Goal: Transaction & Acquisition: Book appointment/travel/reservation

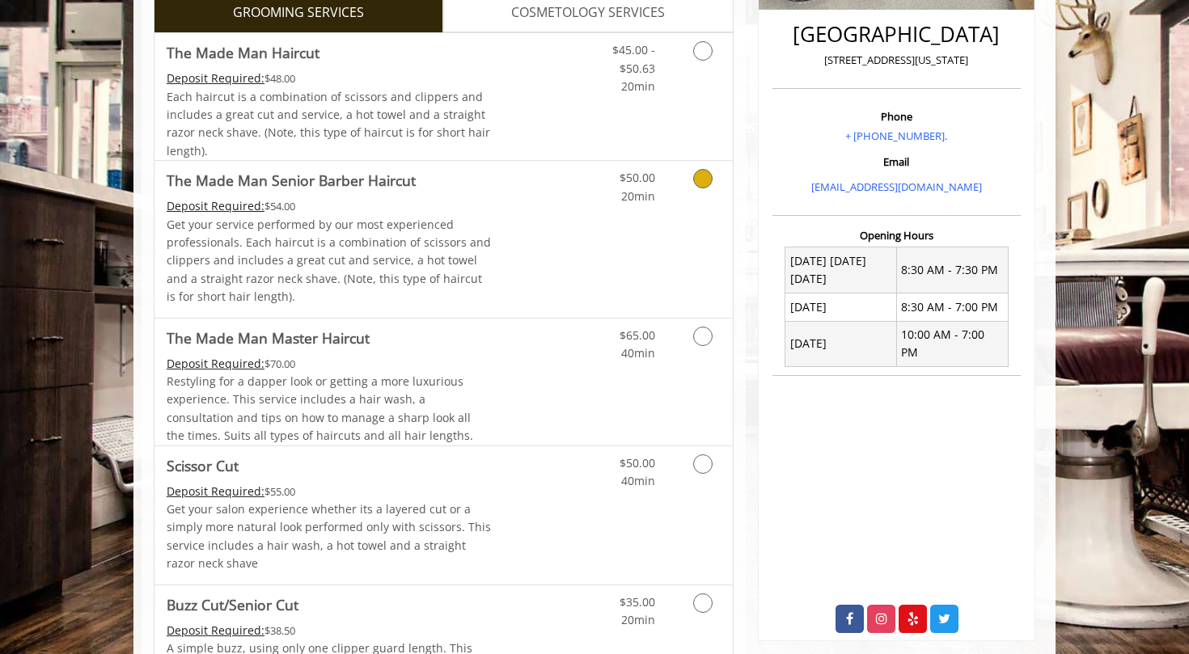
scroll to position [1619, 0]
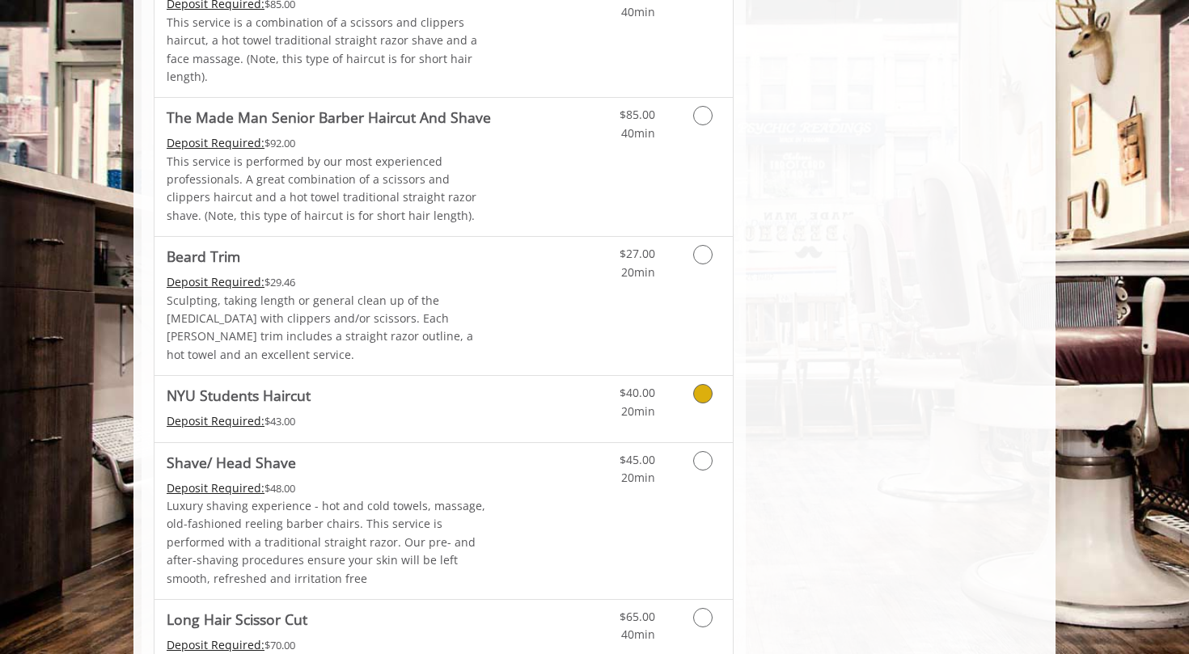
click at [705, 384] on icon "Grooming services" at bounding box center [702, 393] width 19 height 19
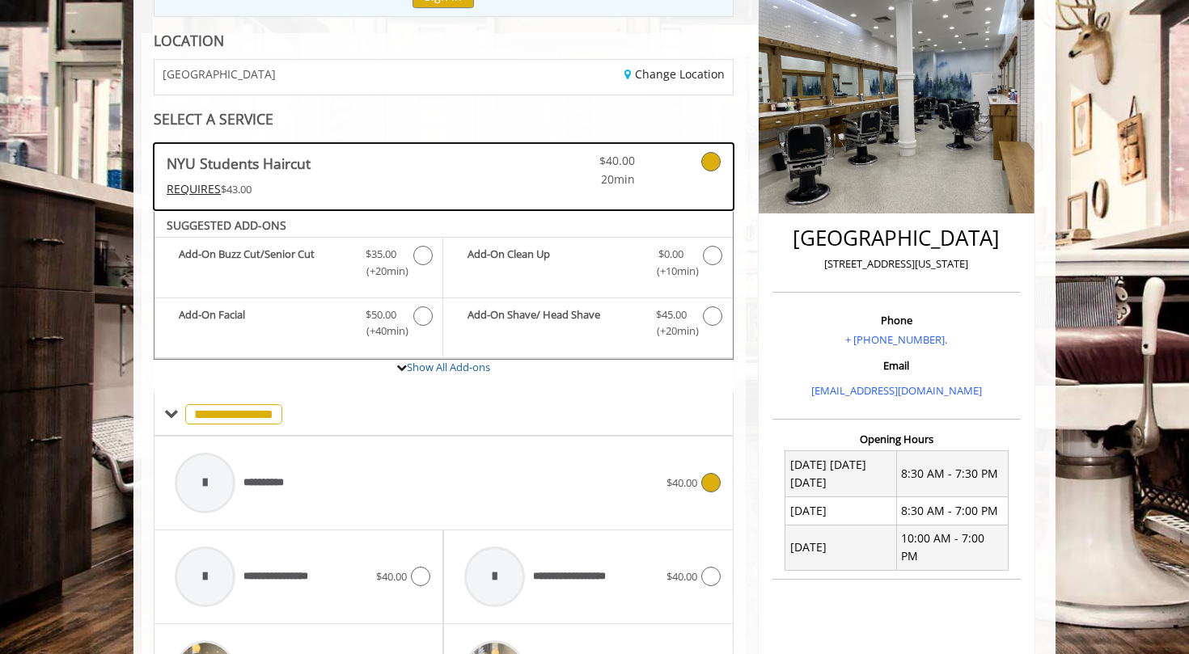
scroll to position [453, 0]
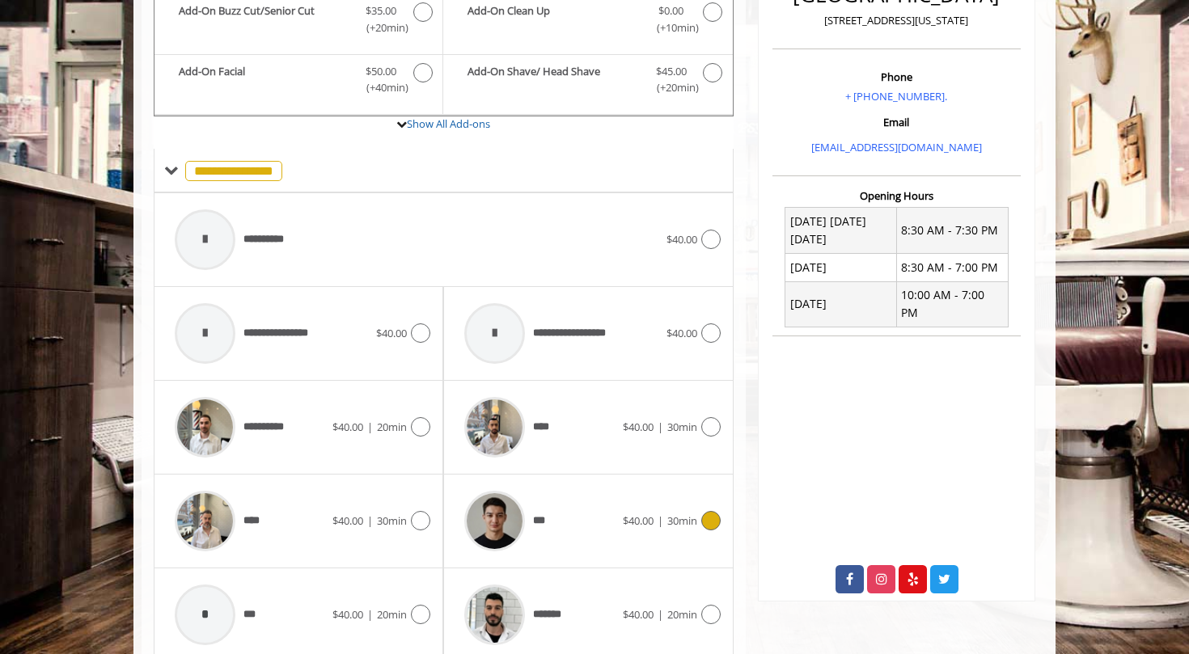
click at [696, 512] on div "$40.00 | 30min" at bounding box center [672, 520] width 98 height 19
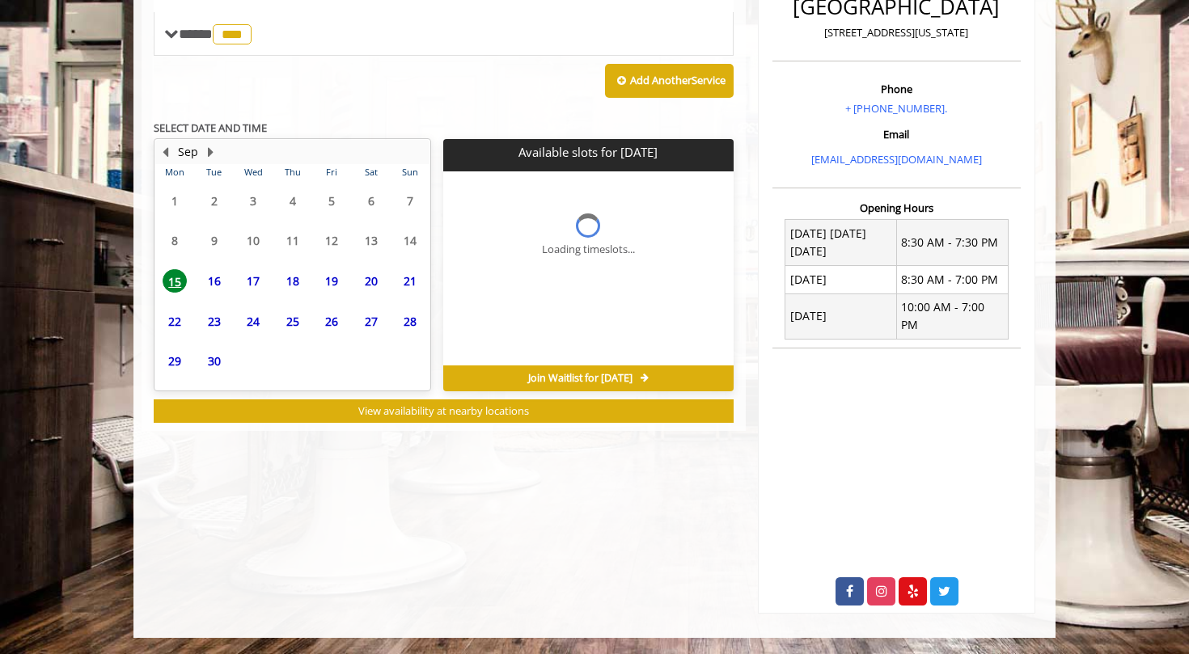
scroll to position [416, 0]
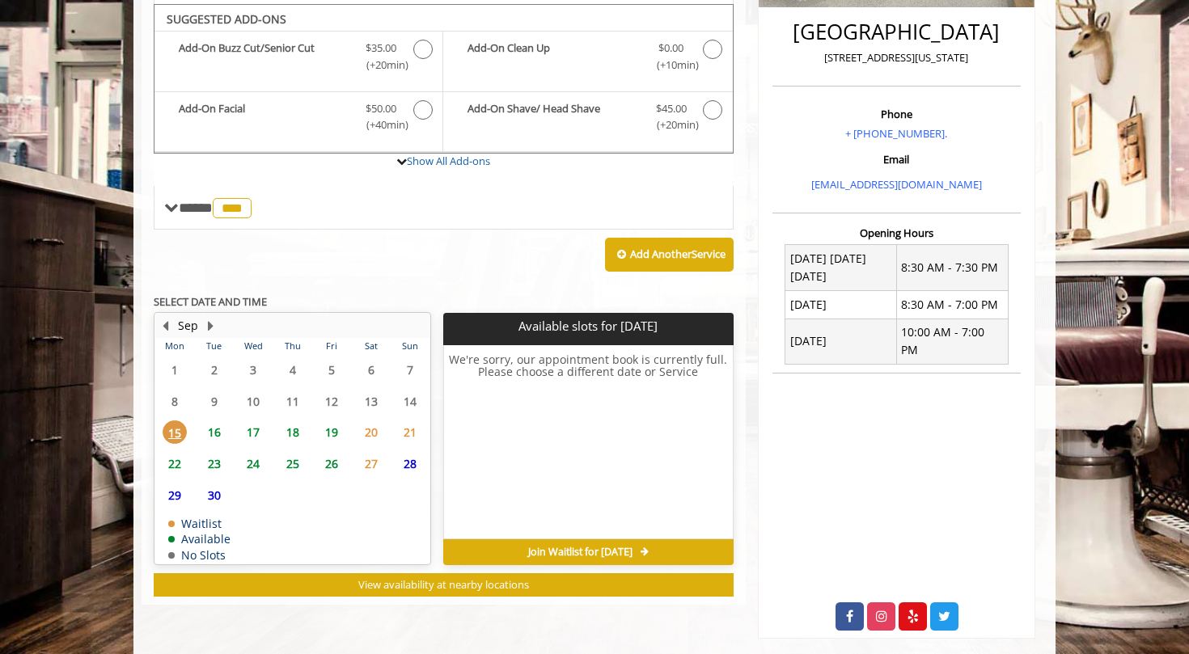
click at [290, 425] on span "18" at bounding box center [293, 432] width 24 height 23
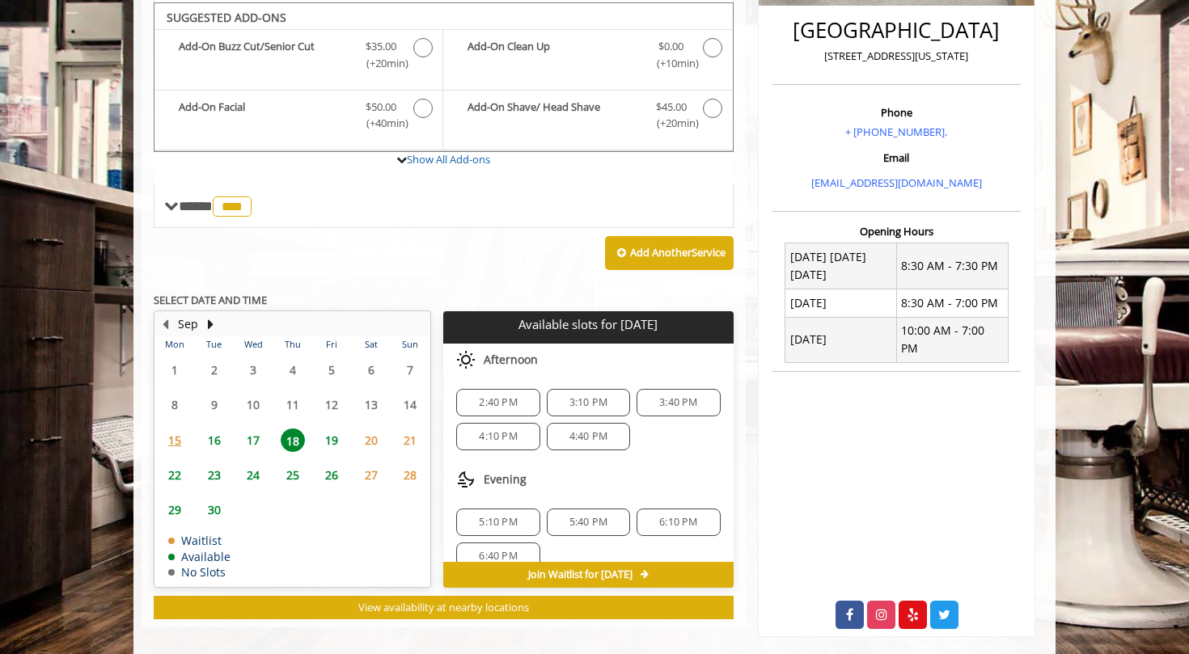
scroll to position [0, 0]
click at [252, 435] on span "17" at bounding box center [253, 440] width 24 height 23
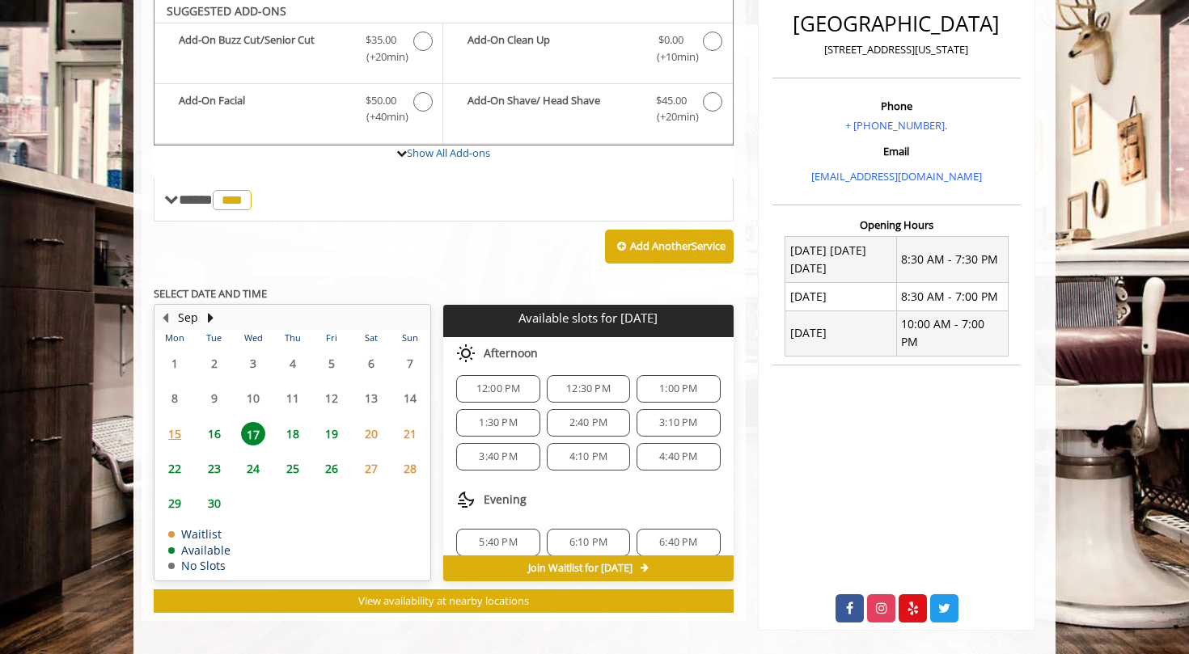
scroll to position [147, 0]
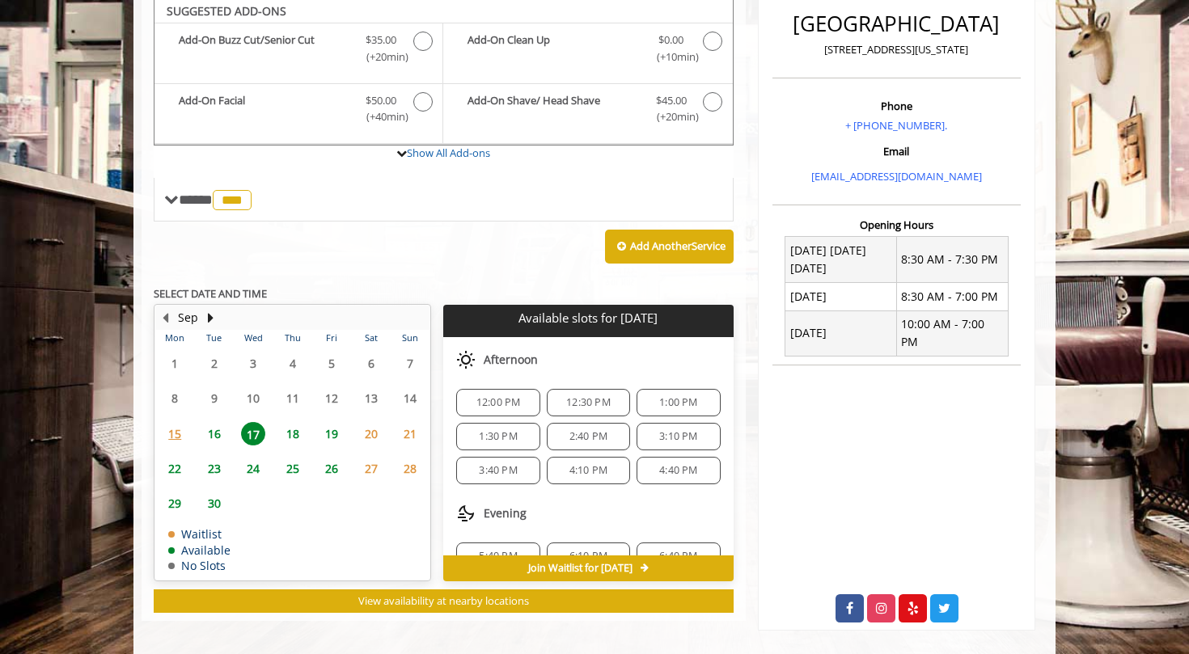
click at [289, 428] on span "18" at bounding box center [293, 433] width 24 height 23
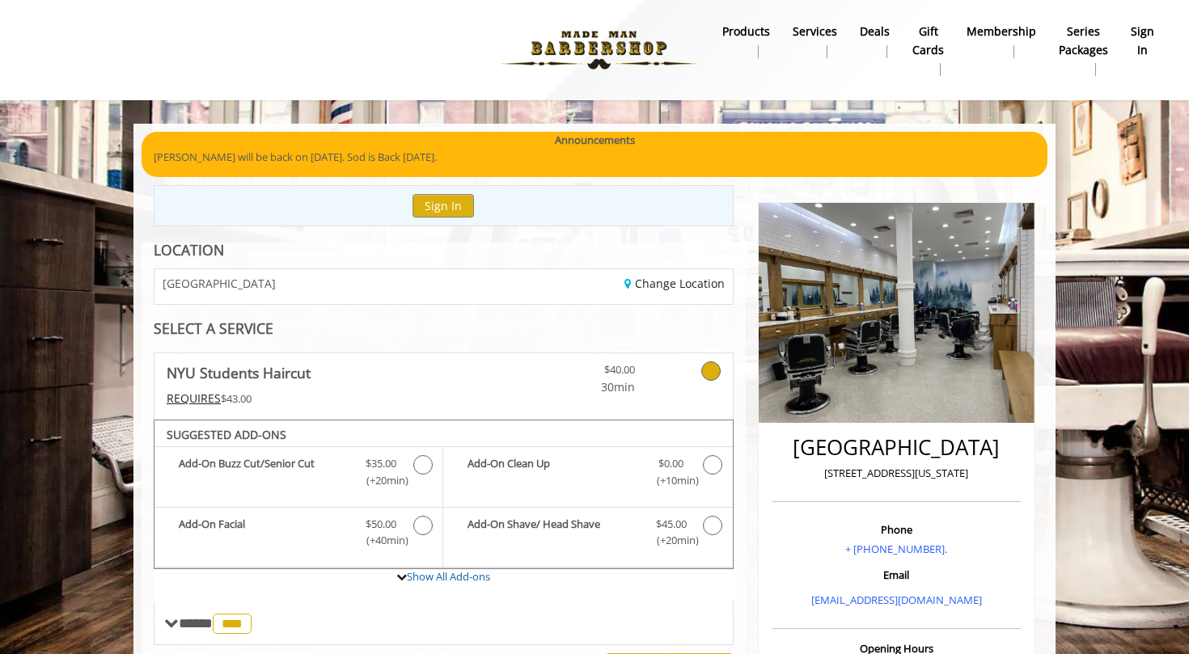
scroll to position [2, 0]
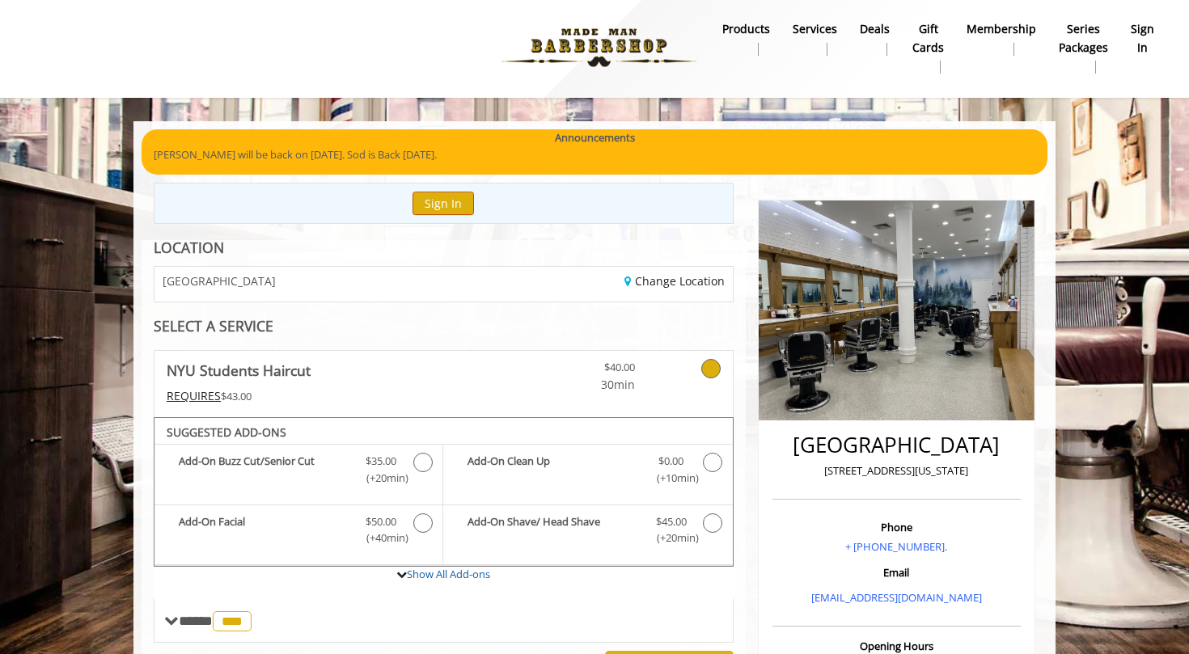
click at [447, 210] on button "Sign In" at bounding box center [443, 203] width 61 height 23
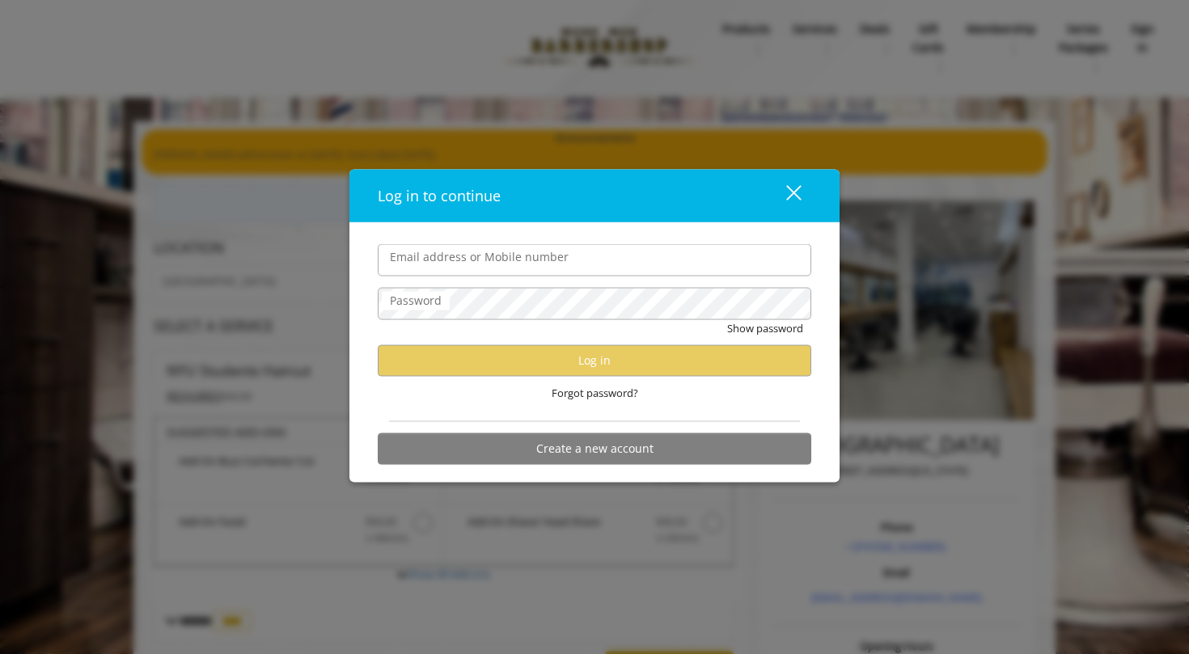
click at [507, 386] on div "Forgot password?" at bounding box center [595, 393] width 434 height 33
click at [582, 265] on input "Email address or Mobile number" at bounding box center [595, 260] width 434 height 32
click at [743, 235] on div "Email address or Mobile number Password Show password Log in Forgot password? C…" at bounding box center [594, 353] width 490 height 260
click at [701, 276] on input "Email address or Mobile number" at bounding box center [595, 260] width 434 height 32
type input "**********"
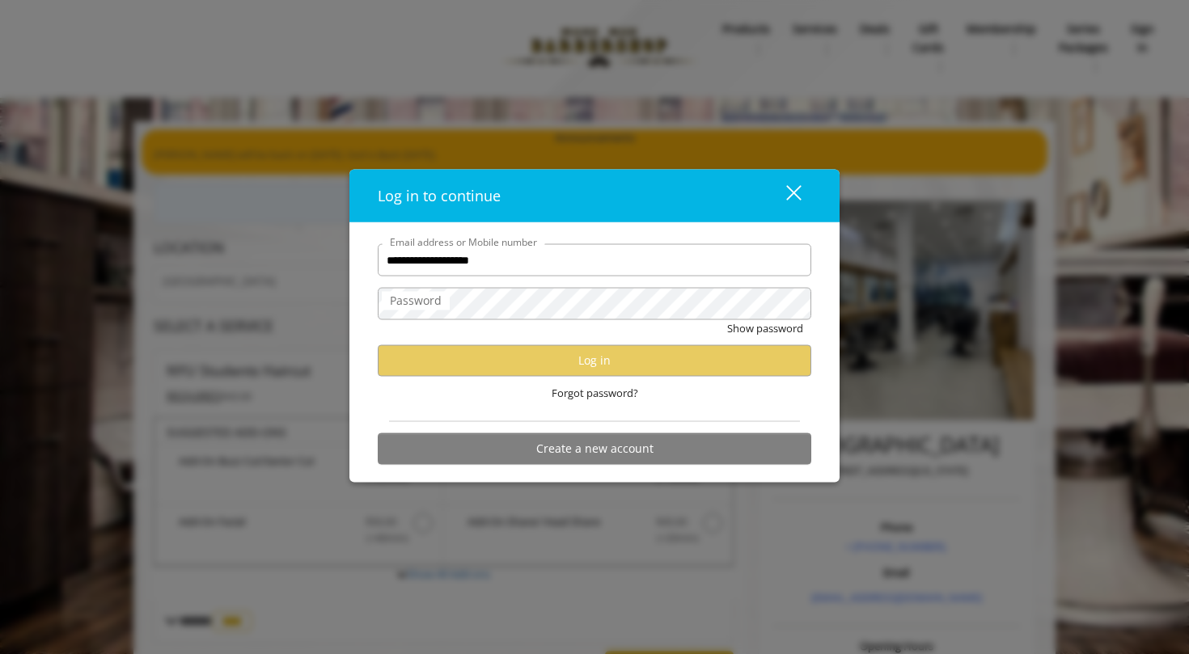
scroll to position [0, 0]
click at [799, 197] on div "close" at bounding box center [784, 196] width 32 height 24
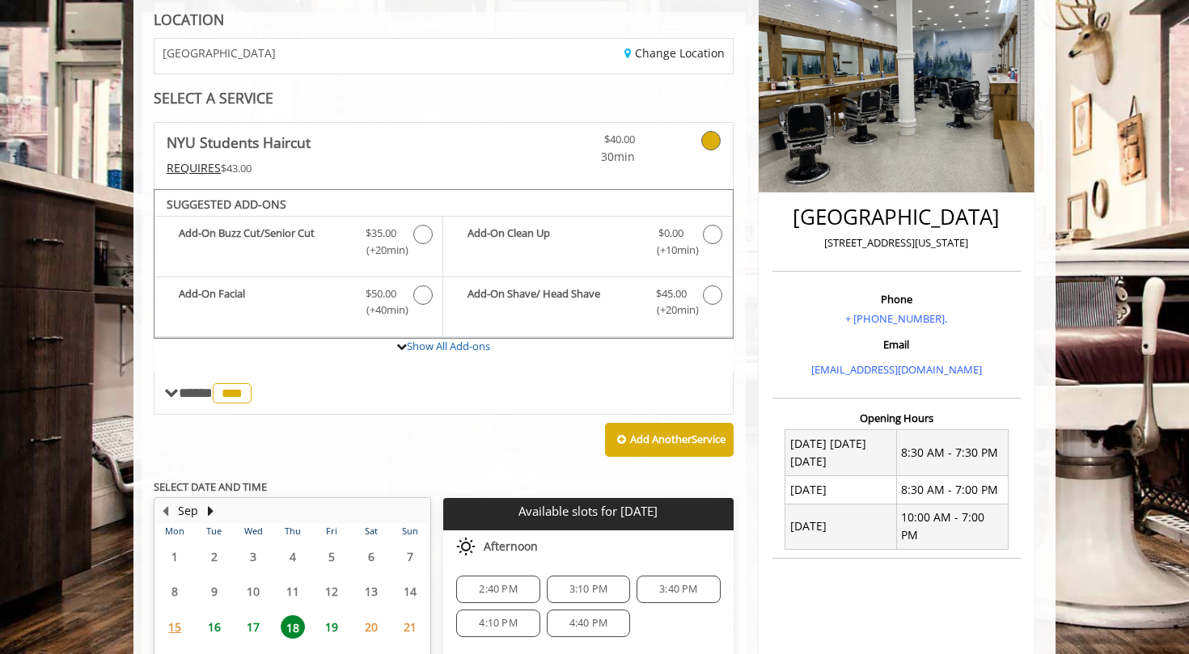
scroll to position [269, 0]
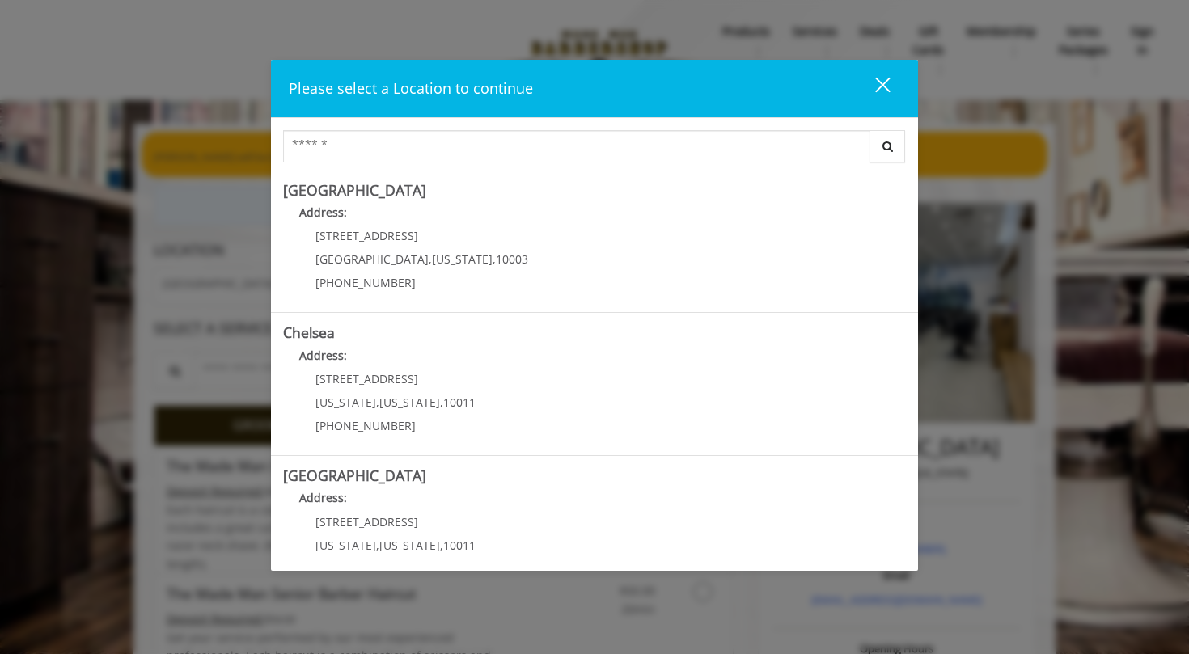
click at [890, 80] on button "close" at bounding box center [872, 88] width 55 height 33
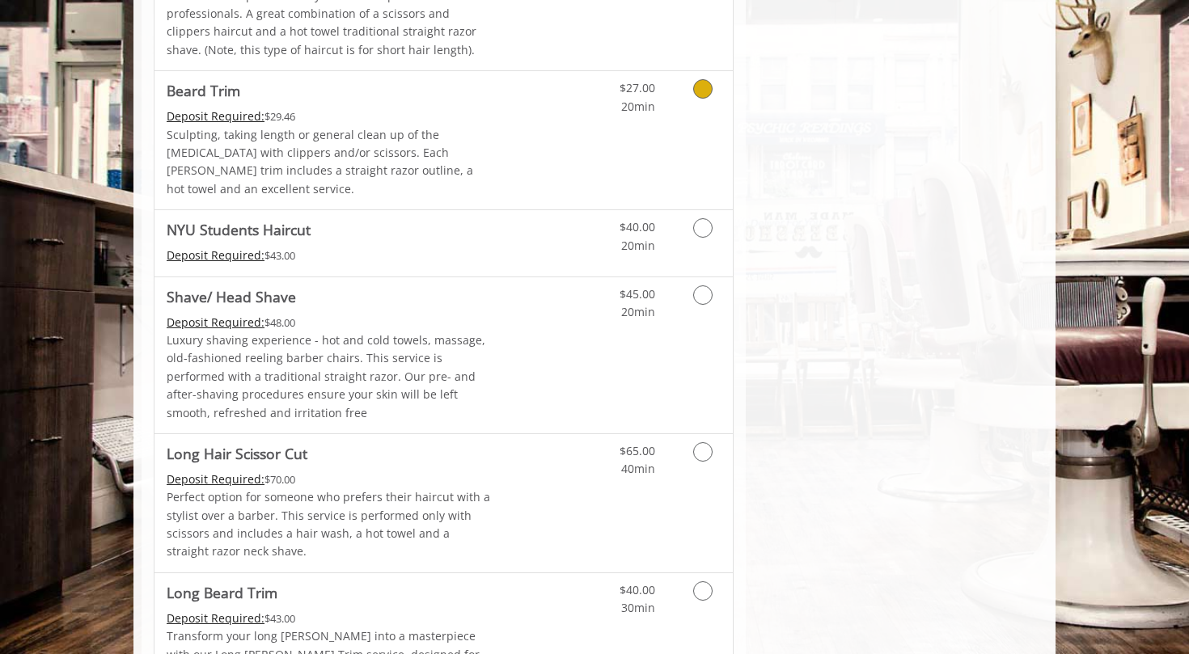
scroll to position [1725, 0]
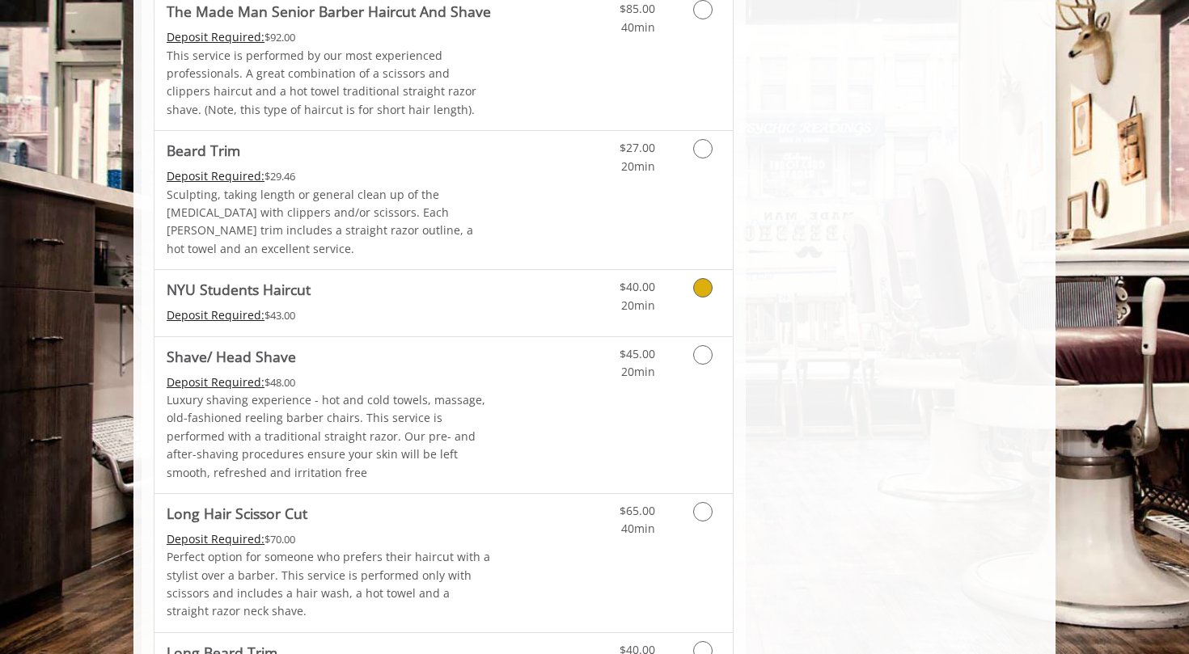
click at [698, 278] on icon "Grooming services" at bounding box center [702, 287] width 19 height 19
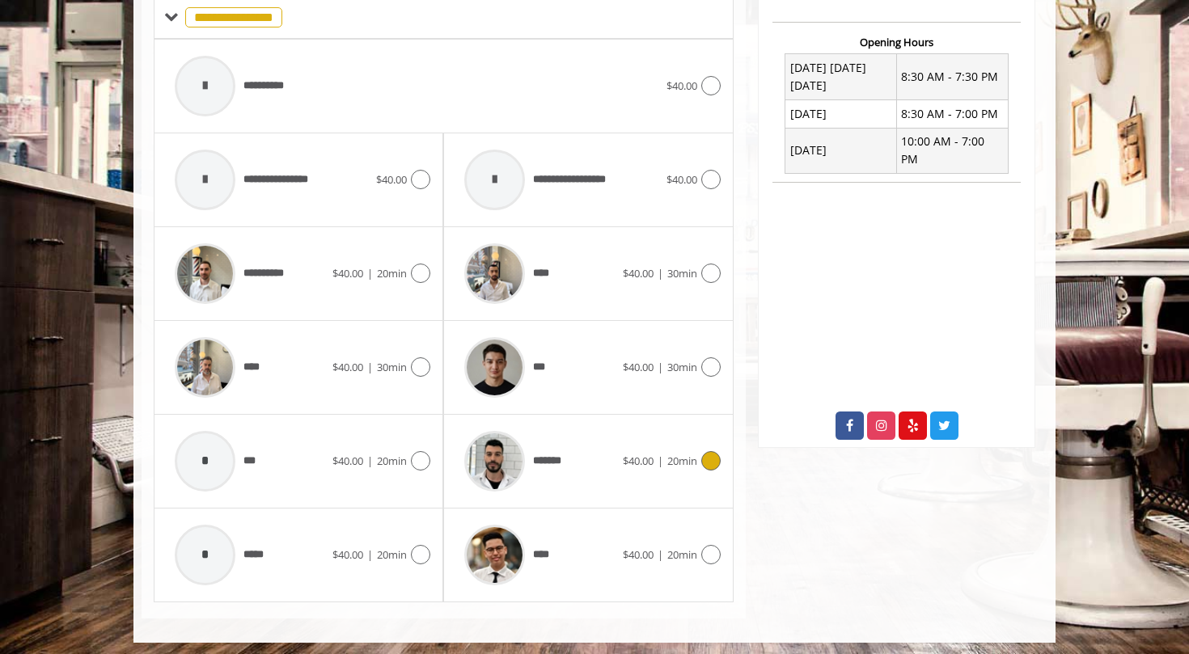
scroll to position [606, 0]
click at [705, 366] on icon at bounding box center [710, 367] width 19 height 19
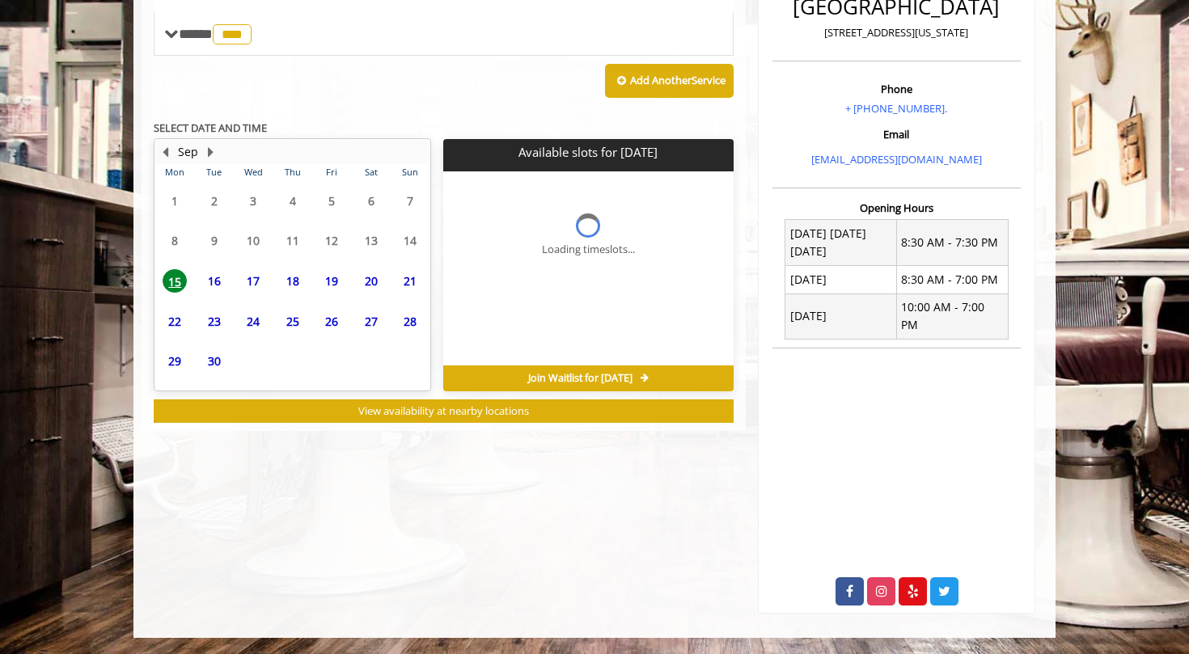
scroll to position [416, 0]
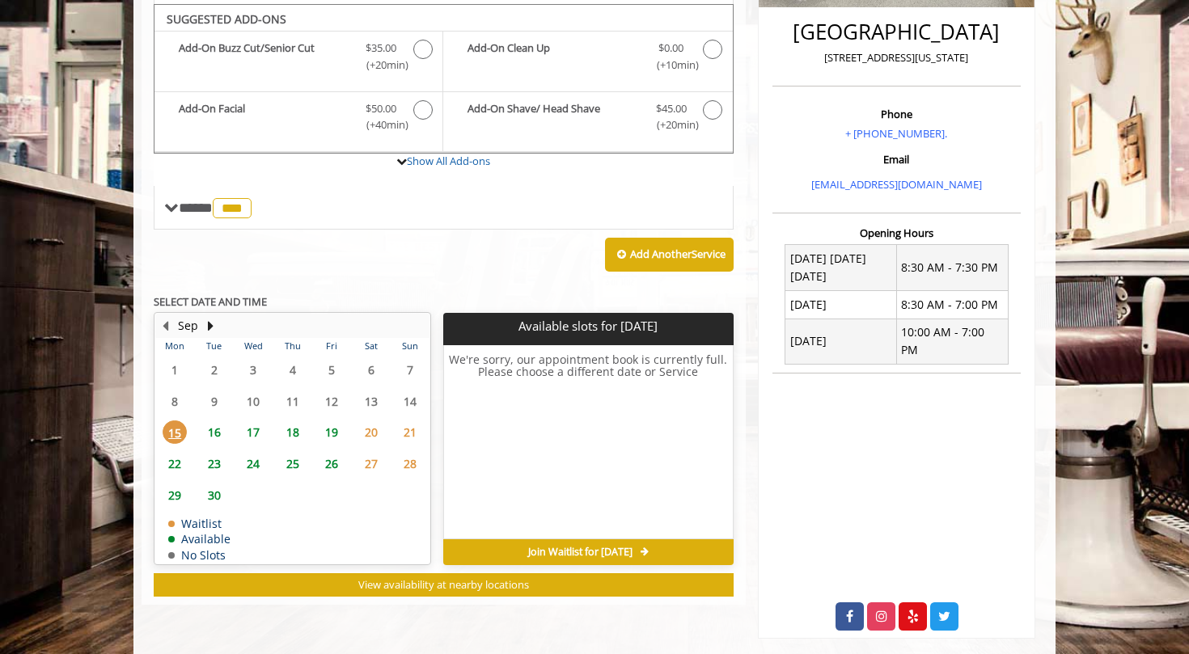
click at [291, 421] on span "18" at bounding box center [293, 432] width 24 height 23
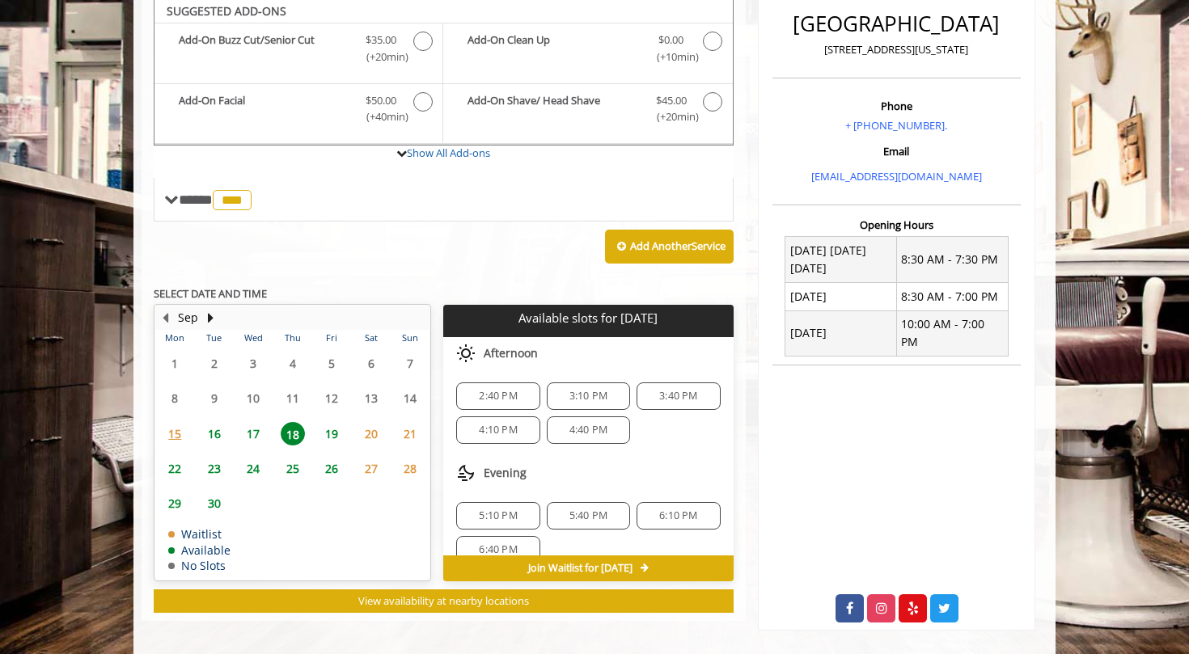
click at [574, 565] on span "Join Waitlist for [DATE]" at bounding box center [580, 568] width 104 height 13
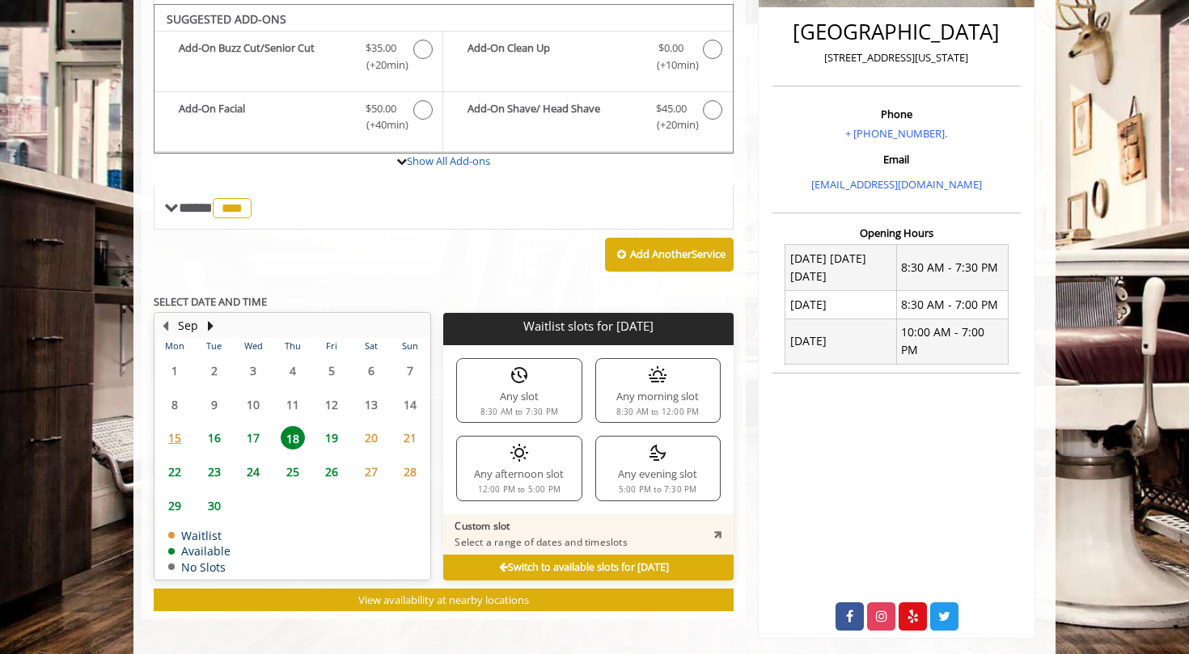
click at [668, 378] on div "Any morning slot 8:30 AM to 12:00 PM" at bounding box center [657, 390] width 125 height 65
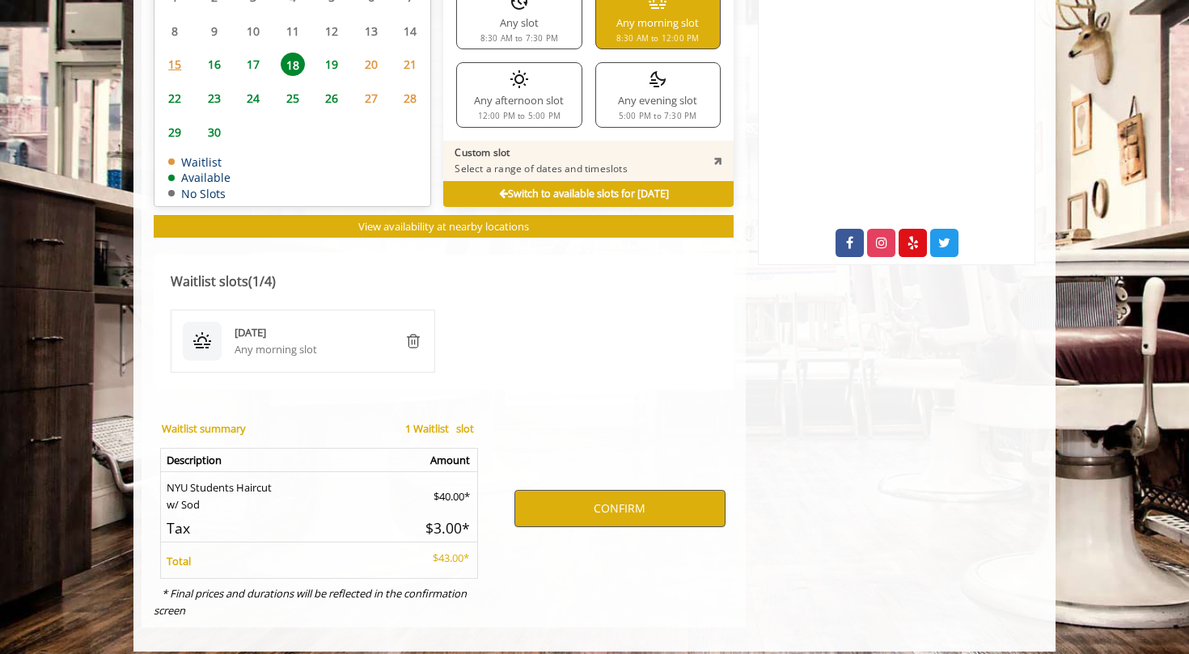
scroll to position [789, 0]
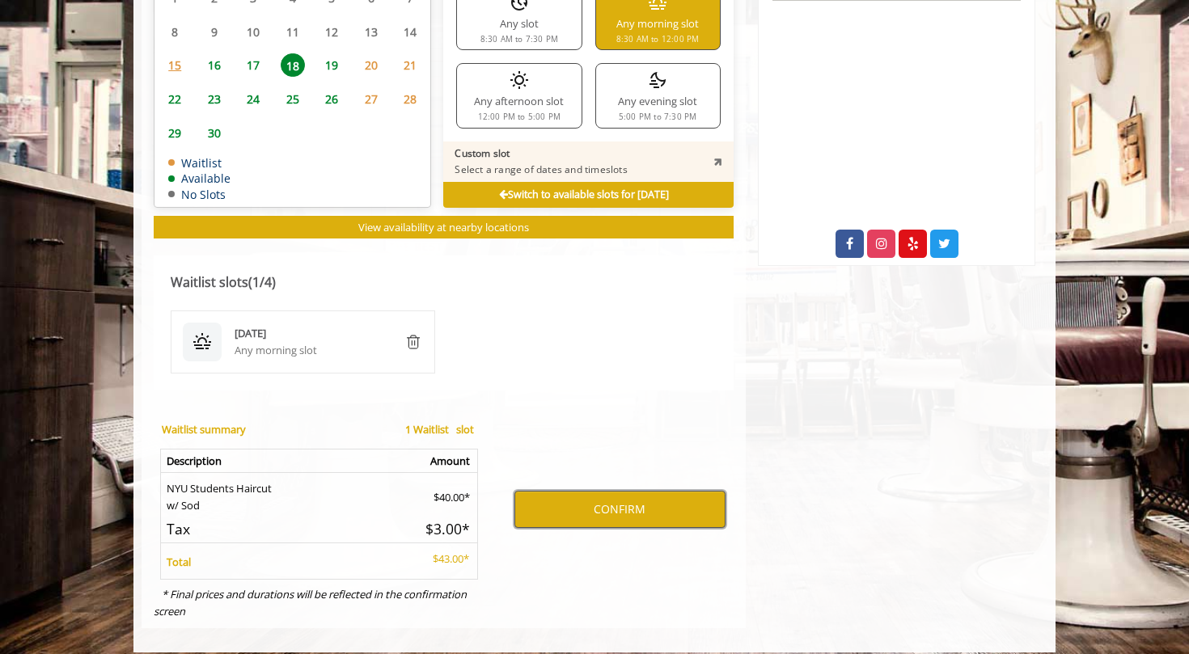
click at [595, 499] on button "CONFIRM" at bounding box center [619, 509] width 211 height 37
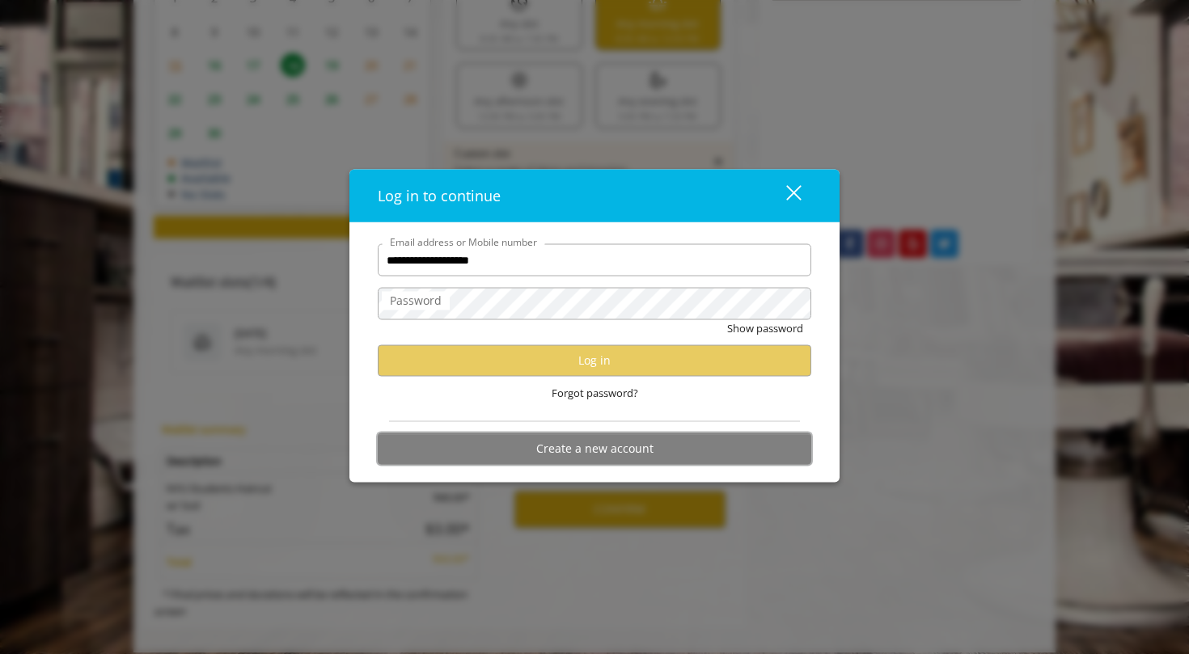
click at [690, 449] on button "Create a new account" at bounding box center [595, 449] width 434 height 32
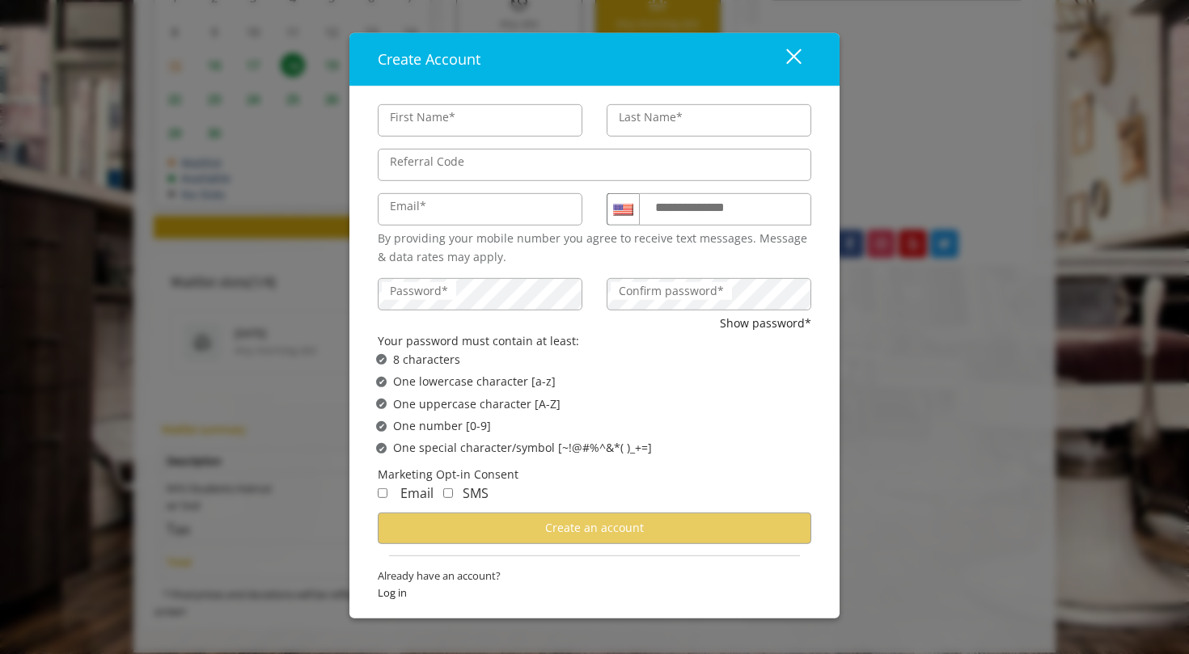
type input "****"
click at [800, 106] on div "Last Name*" at bounding box center [709, 118] width 229 height 44
drag, startPoint x: 769, startPoint y: 107, endPoint x: 687, endPoint y: 115, distance: 82.9
click at [764, 107] on input "****" at bounding box center [709, 120] width 205 height 32
type input "****"
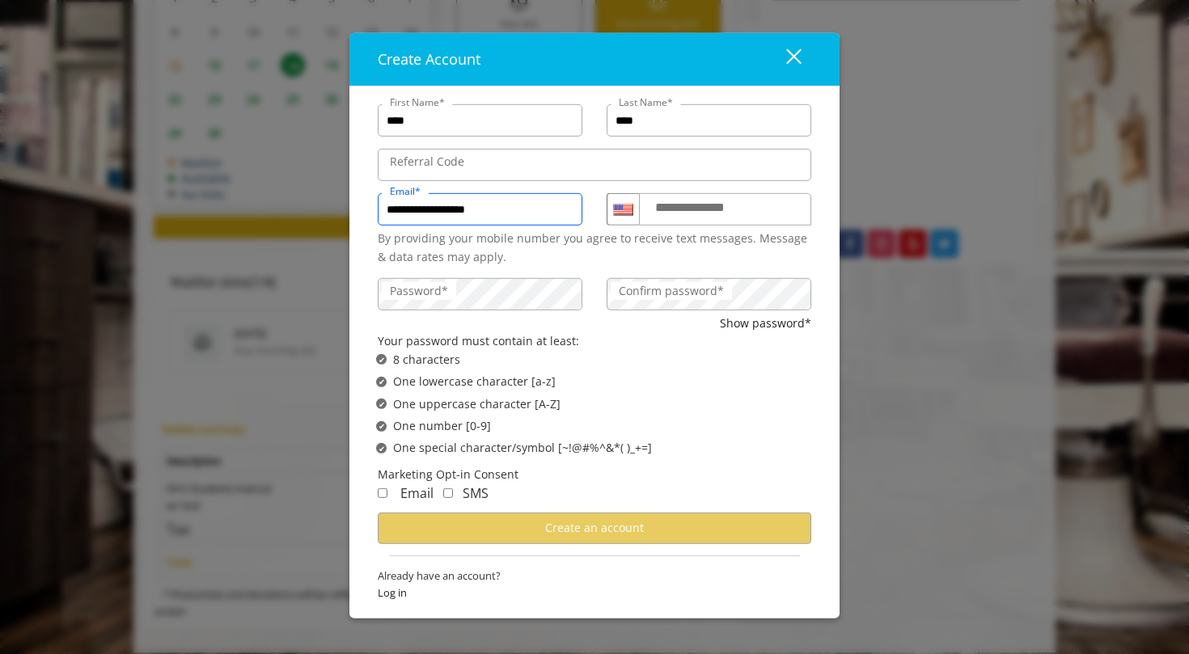
type input "**********"
click at [690, 218] on label "**********" at bounding box center [705, 207] width 116 height 20
click at [690, 218] on input "**********" at bounding box center [725, 209] width 172 height 32
type input "**********"
click at [474, 315] on div "Password*" at bounding box center [480, 292] width 229 height 44
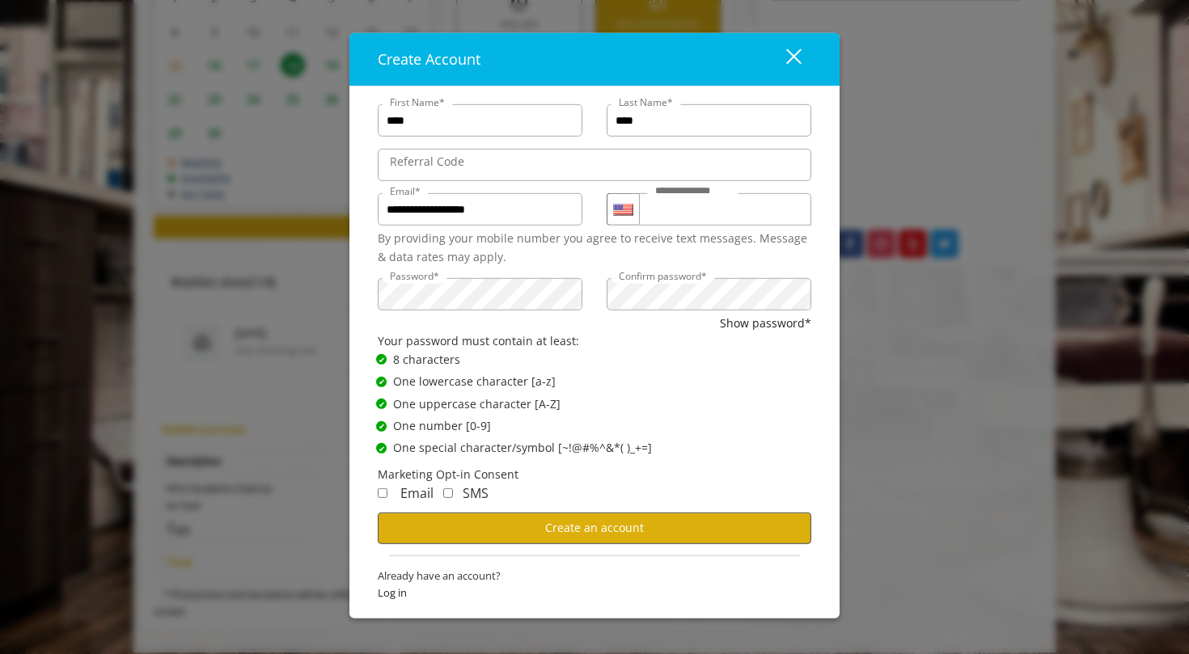
click at [625, 518] on button "Create an account" at bounding box center [595, 529] width 434 height 32
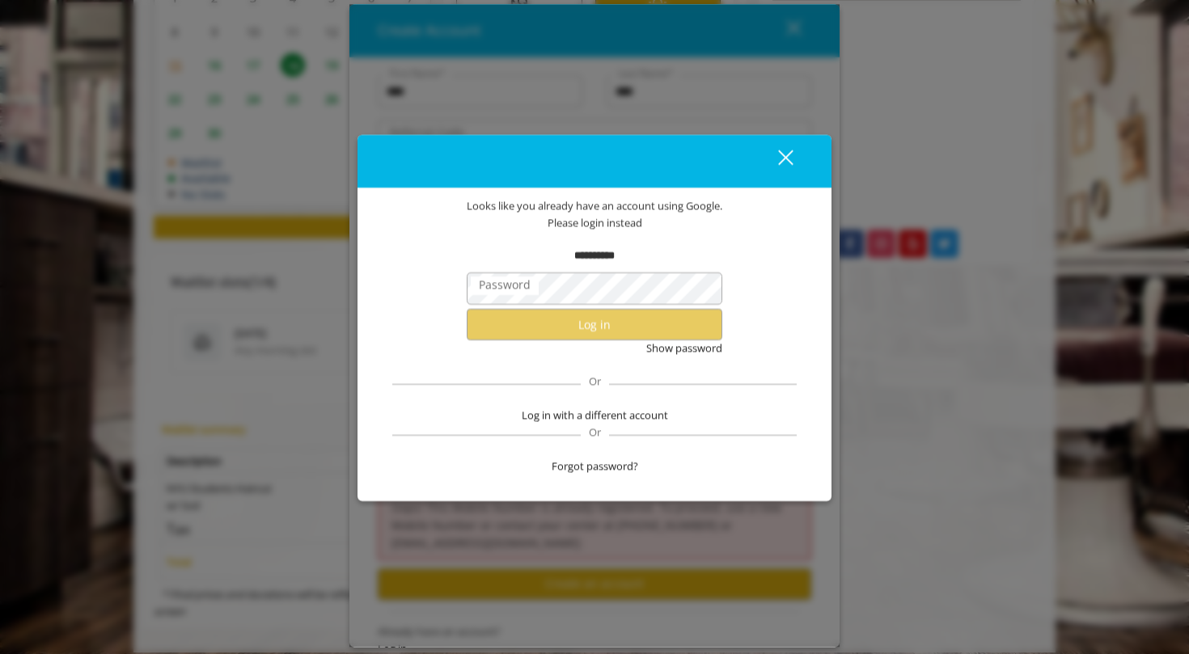
click at [667, 370] on div "**********" at bounding box center [594, 336] width 425 height 277
click at [601, 465] on span "Forgot password?" at bounding box center [595, 467] width 87 height 17
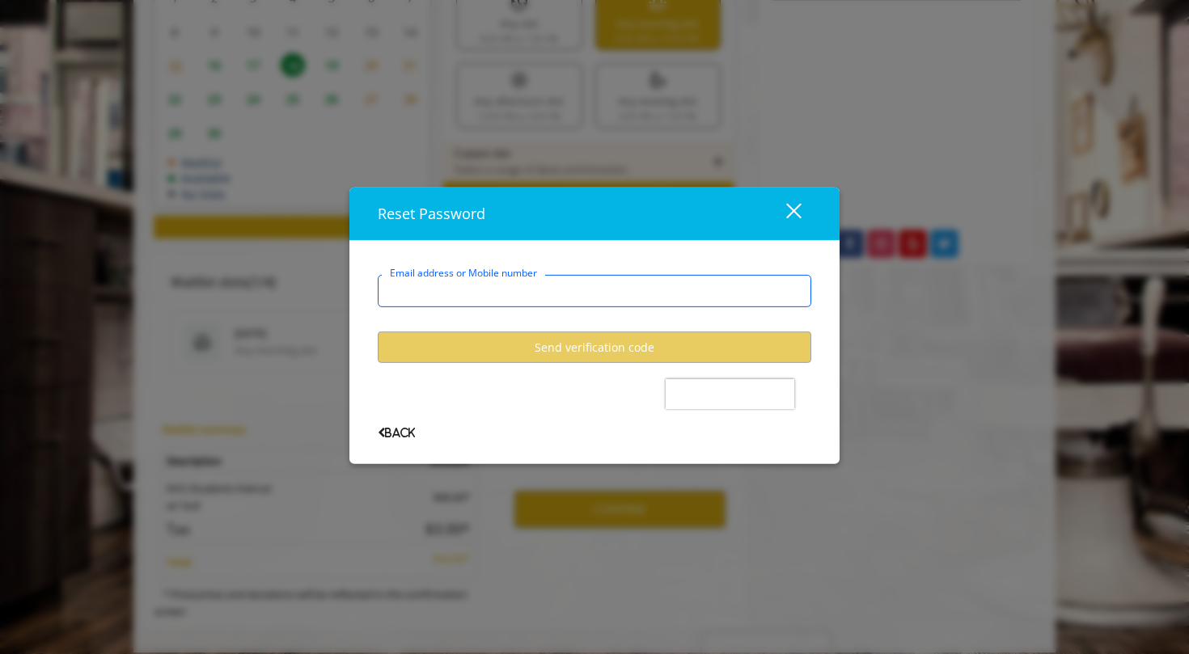
click at [558, 300] on input "Email address or Mobile number" at bounding box center [595, 291] width 434 height 32
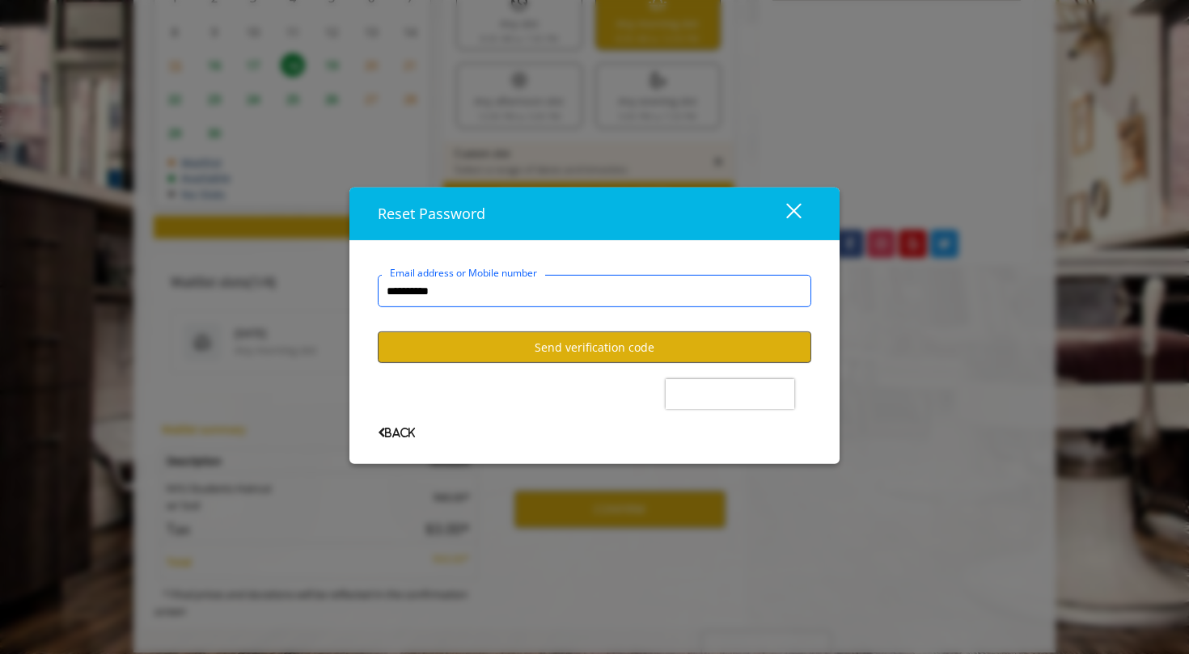
type input "**********"
click at [574, 345] on button "Send verification code" at bounding box center [595, 348] width 434 height 32
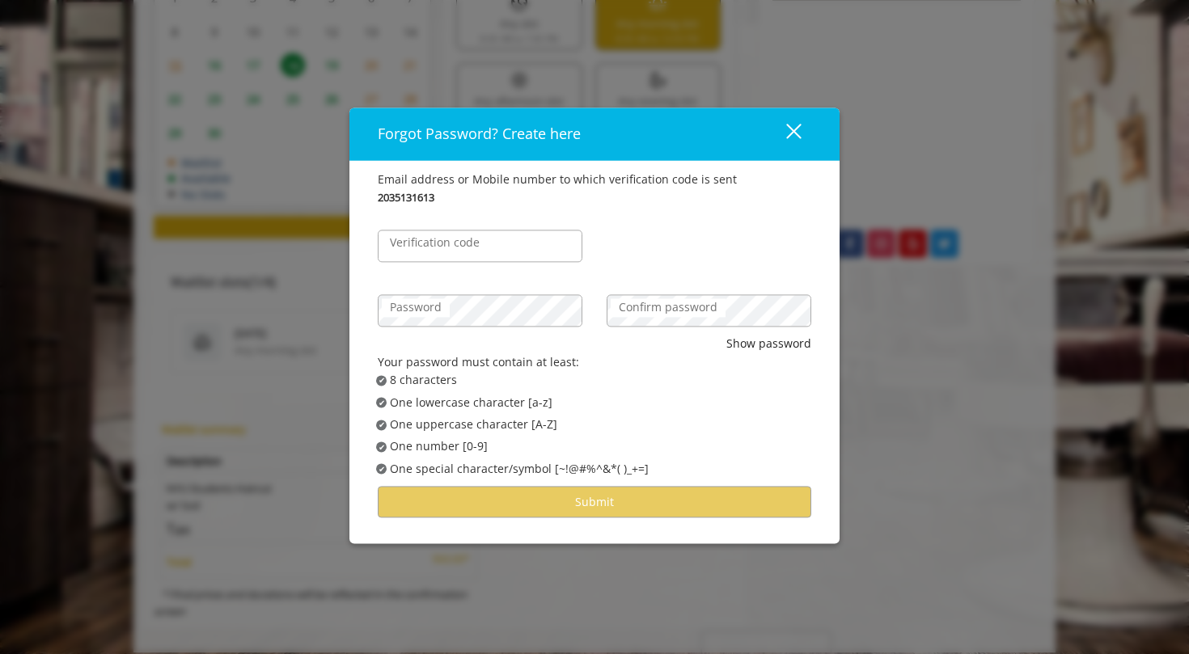
click at [469, 242] on label "Verification code" at bounding box center [435, 244] width 106 height 18
click at [469, 242] on input "Verification code" at bounding box center [480, 247] width 205 height 32
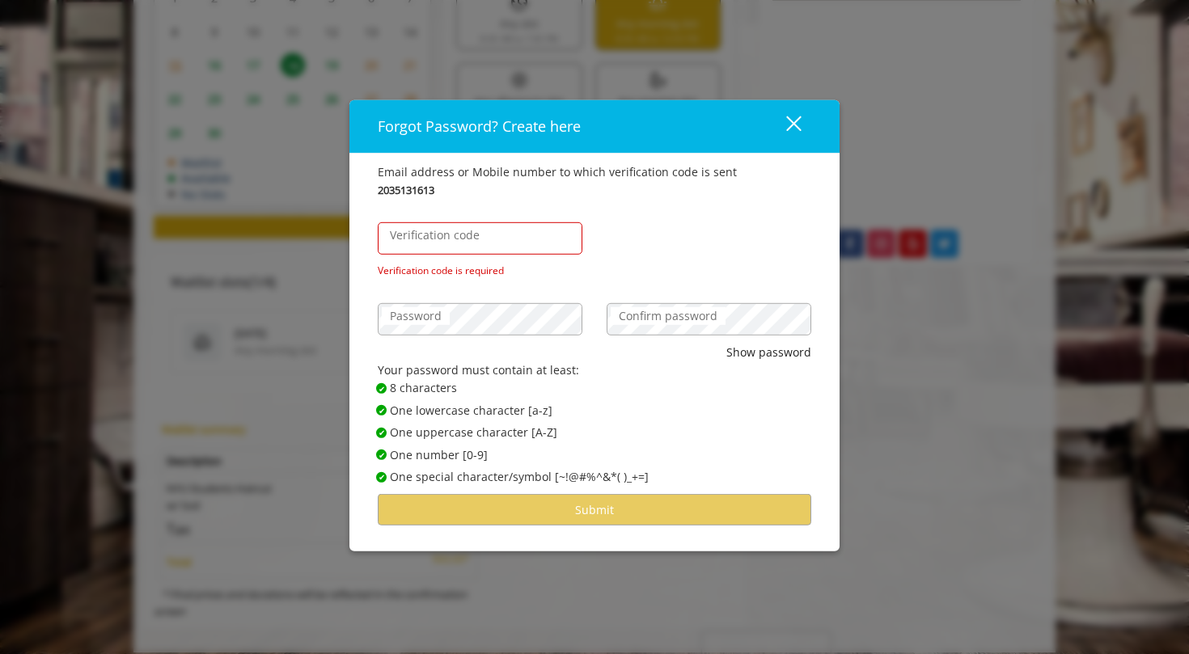
click at [634, 316] on label "Confirm password" at bounding box center [668, 316] width 115 height 18
click at [527, 222] on div "Verification code Verification code is required" at bounding box center [480, 238] width 229 height 80
click at [517, 237] on input "Verification code" at bounding box center [480, 238] width 205 height 32
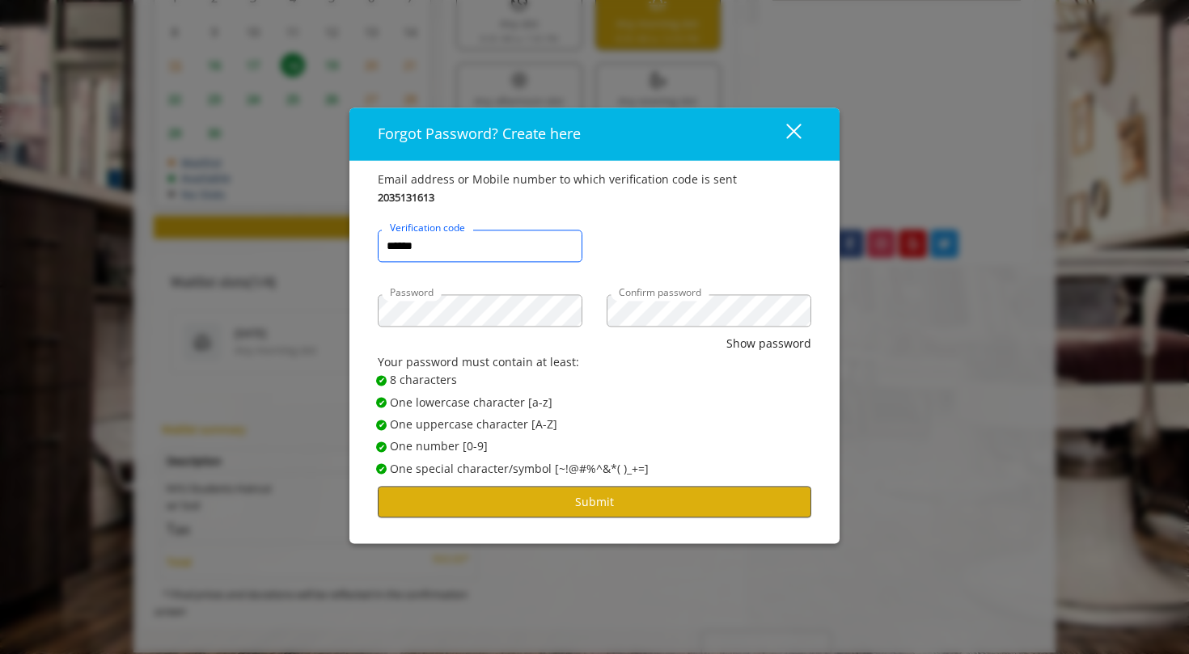
type input "******"
click at [557, 509] on button "Submit" at bounding box center [595, 503] width 434 height 32
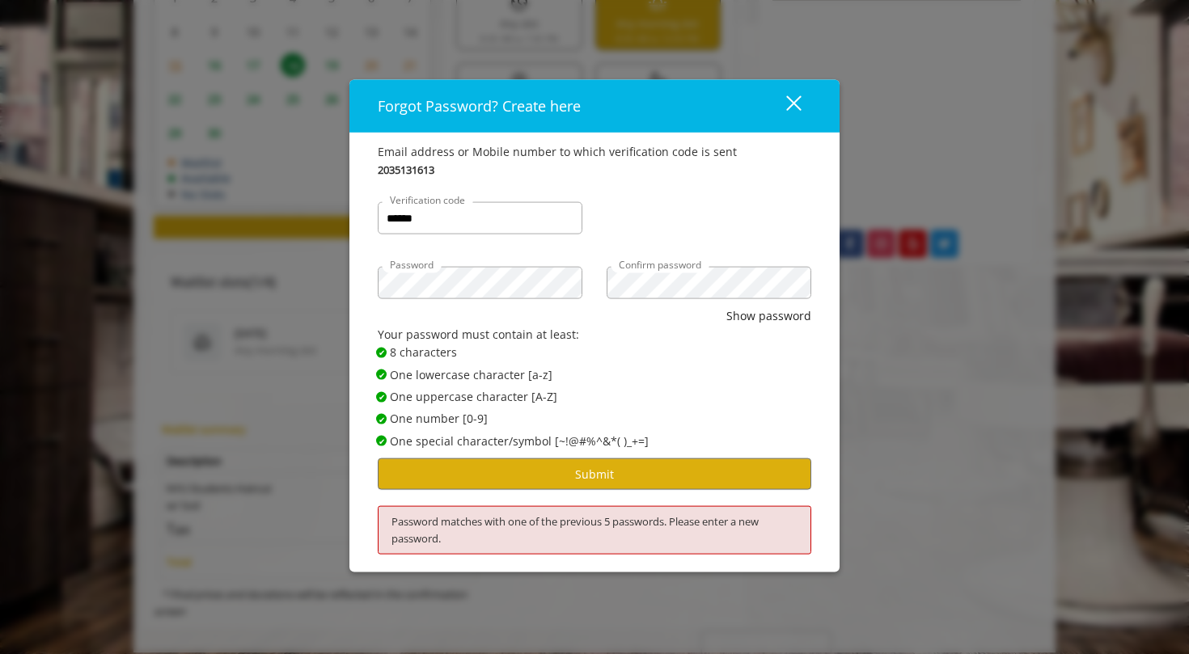
click at [491, 248] on div "Password" at bounding box center [480, 275] width 229 height 65
click at [633, 469] on button "Submit" at bounding box center [595, 475] width 434 height 32
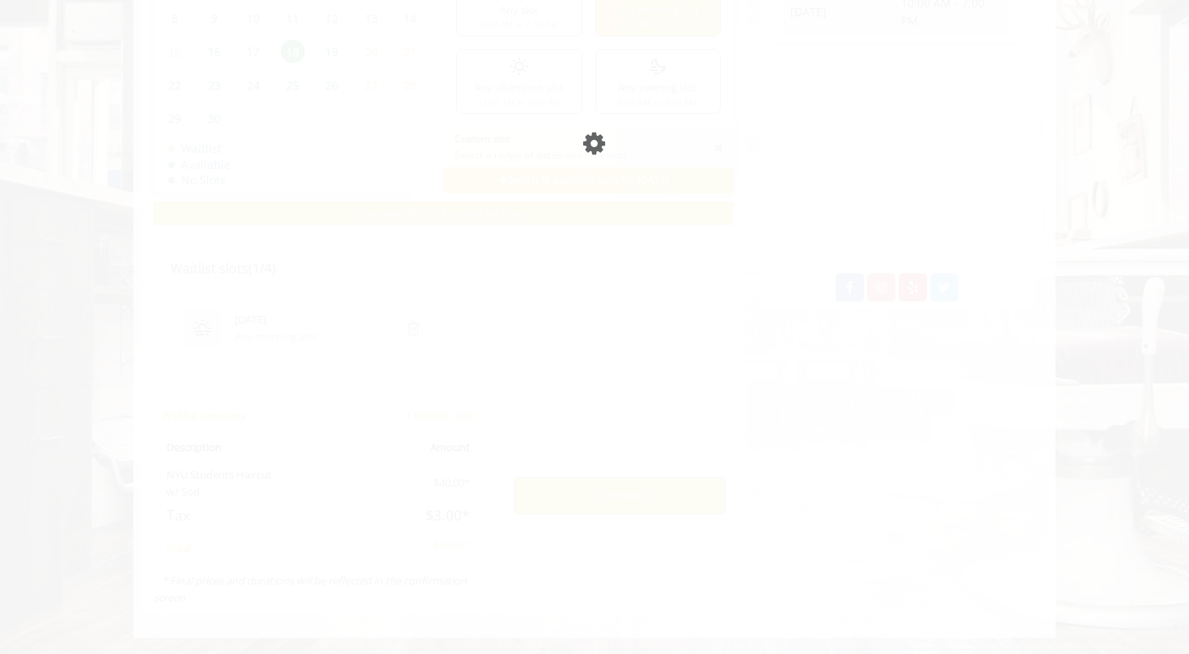
scroll to position [731, 0]
